Goal: Task Accomplishment & Management: Use online tool/utility

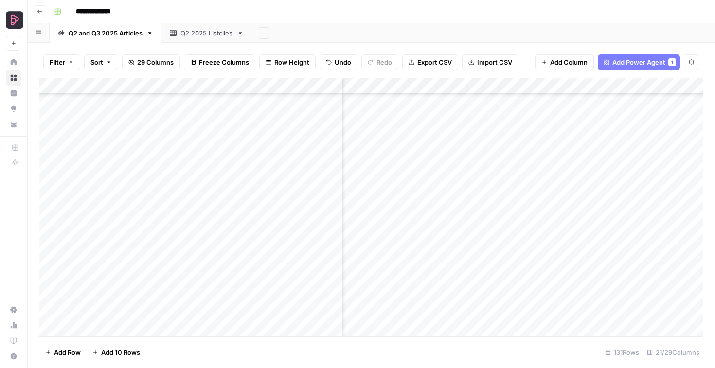
scroll to position [1940, 1284]
click at [468, 129] on div "Add Column" at bounding box center [371, 207] width 664 height 259
click at [472, 146] on div "Add Column" at bounding box center [371, 207] width 664 height 259
click at [470, 159] on div "Add Column" at bounding box center [371, 207] width 664 height 259
click at [469, 130] on div "Add Column" at bounding box center [371, 207] width 664 height 259
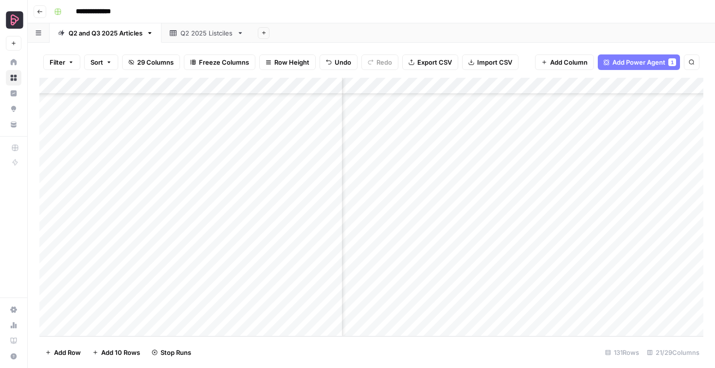
click at [470, 179] on div "Add Column" at bounding box center [371, 207] width 664 height 259
click at [468, 197] on div "Add Column" at bounding box center [371, 207] width 664 height 259
click at [470, 212] on div "Add Column" at bounding box center [371, 207] width 664 height 259
click at [469, 227] on div "Add Column" at bounding box center [371, 207] width 664 height 259
click at [469, 246] on div "Add Column" at bounding box center [371, 207] width 664 height 259
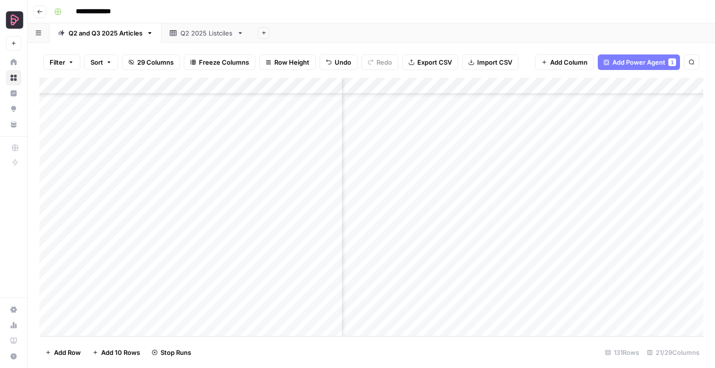
click at [467, 210] on div "Add Column" at bounding box center [371, 207] width 664 height 259
click at [470, 262] on div "Add Column" at bounding box center [371, 207] width 664 height 259
click at [470, 276] on div "Add Column" at bounding box center [371, 207] width 664 height 259
